Goal: Information Seeking & Learning: Understand process/instructions

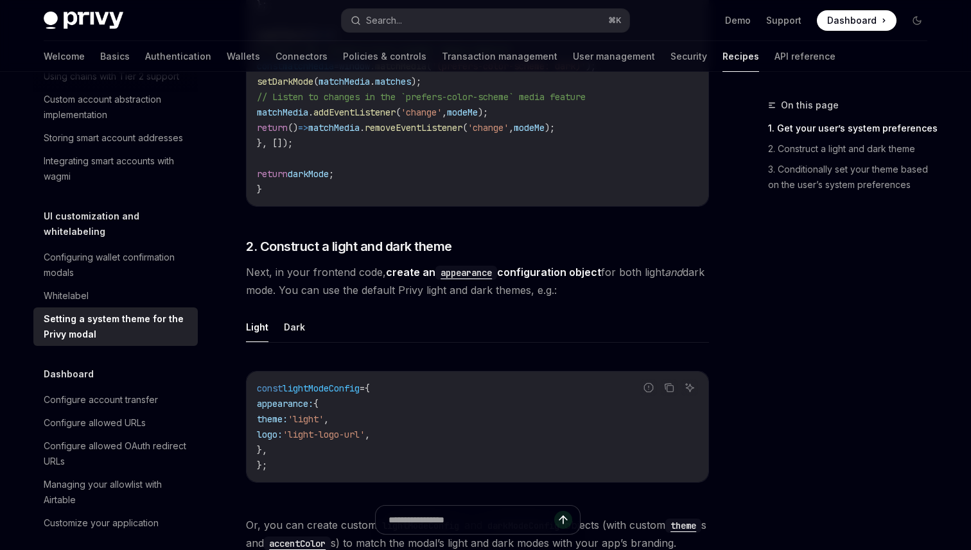
scroll to position [593, 0]
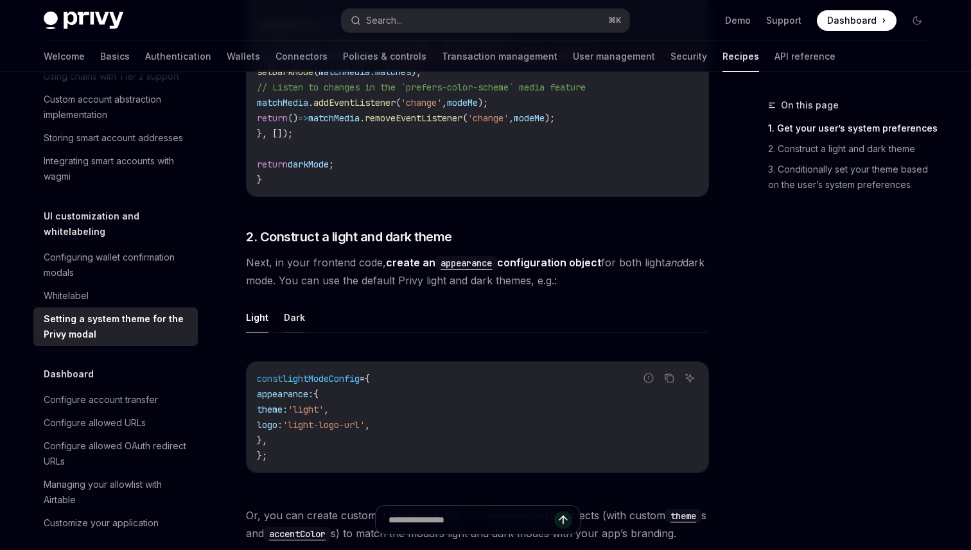
click at [294, 318] on button "Dark" at bounding box center [294, 317] width 21 height 30
type textarea "*"
drag, startPoint x: 279, startPoint y: 412, endPoint x: 390, endPoint y: 412, distance: 111.1
click at [390, 412] on code "const darkModeConfig = { appearance: { theme: 'dark' , logo: 'dark-logo-url' } …" at bounding box center [477, 417] width 441 height 92
copy span "theme: 'dark' ,"
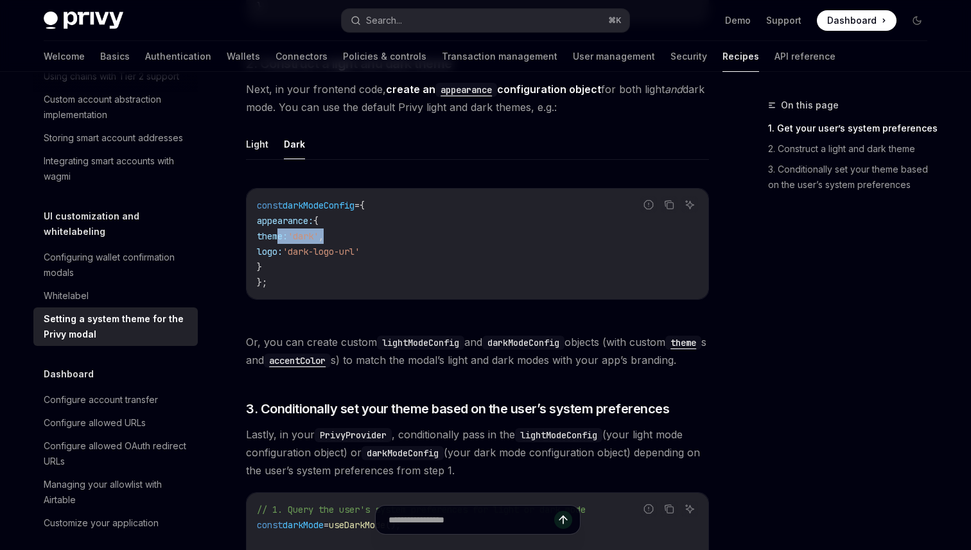
scroll to position [777, 0]
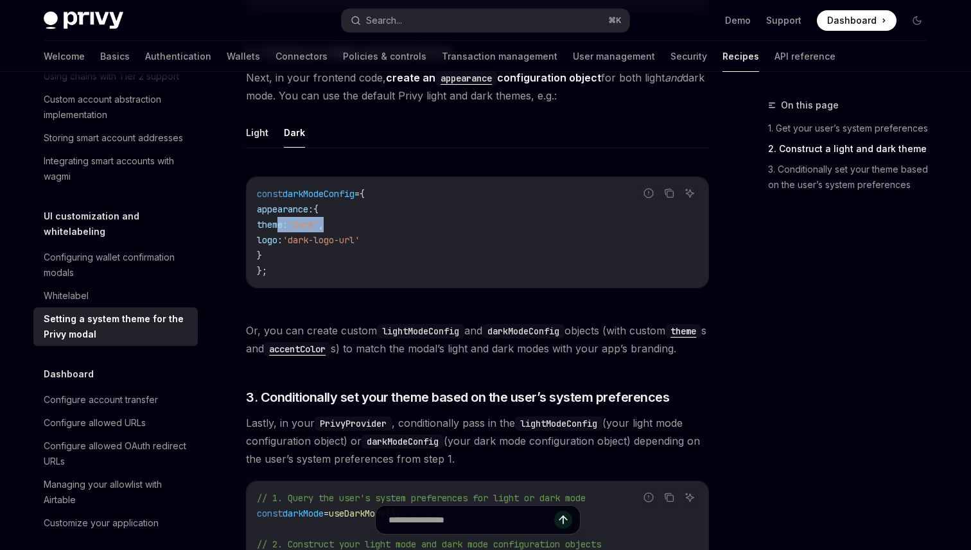
copy span "theme: 'dark' ,"
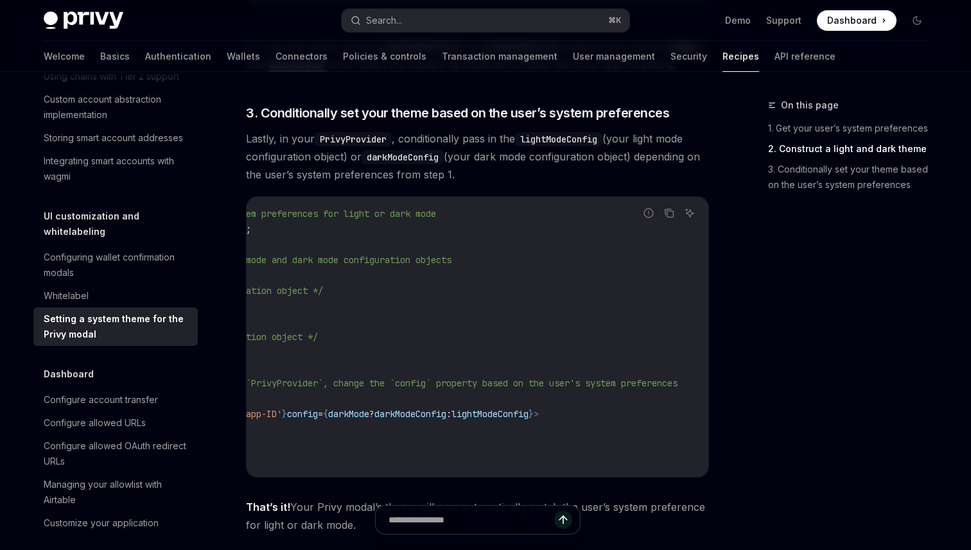
scroll to position [0, 0]
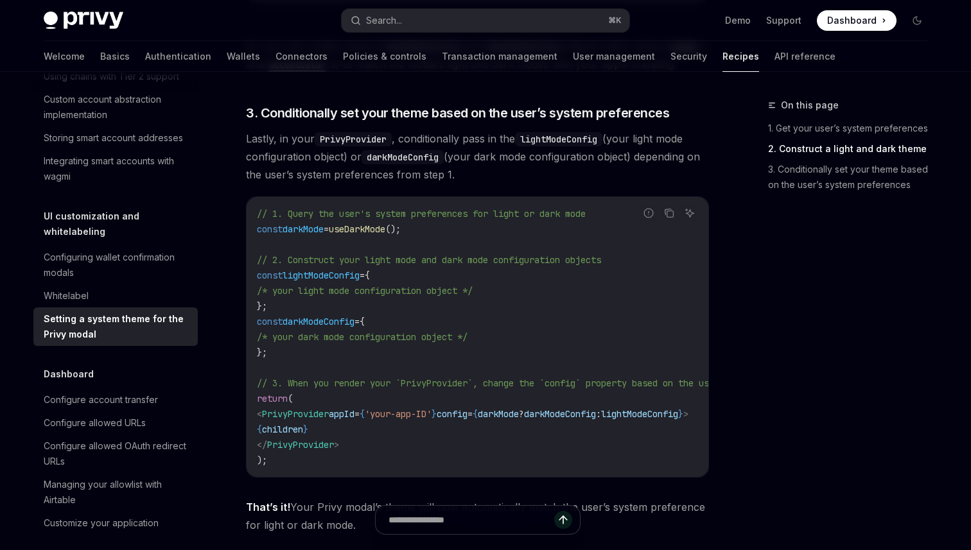
click at [299, 420] on span "PrivyProvider" at bounding box center [295, 414] width 67 height 12
copy span "PrivyProvider"
